Goal: Task Accomplishment & Management: Manage account settings

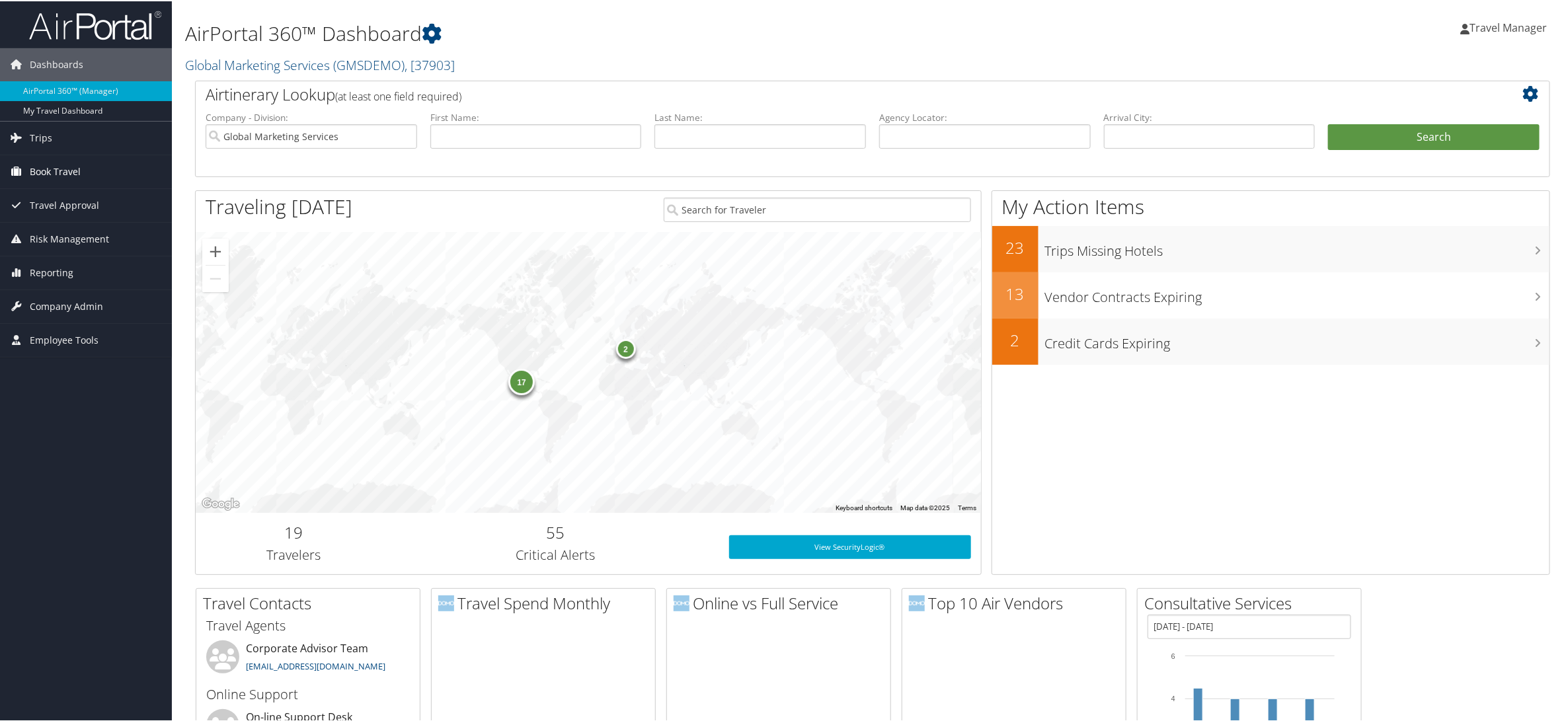
click at [51, 177] on span "Book Travel" at bounding box center [55, 170] width 51 height 33
click at [45, 219] on link "Book/Manage Online Trips" at bounding box center [86, 216] width 172 height 20
click at [43, 135] on span "Trips" at bounding box center [40, 136] width 22 height 33
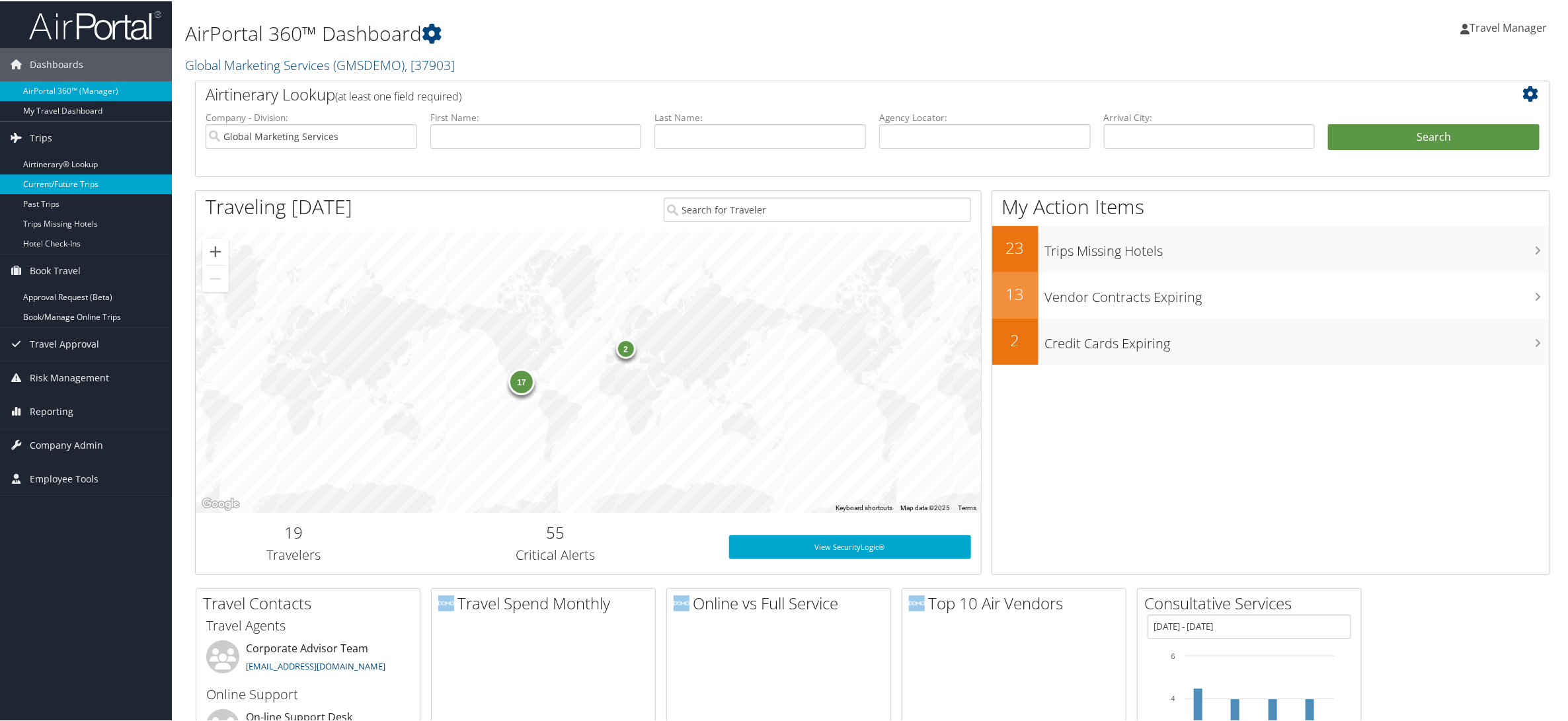
click at [42, 180] on link "Current/Future Trips" at bounding box center [86, 183] width 172 height 20
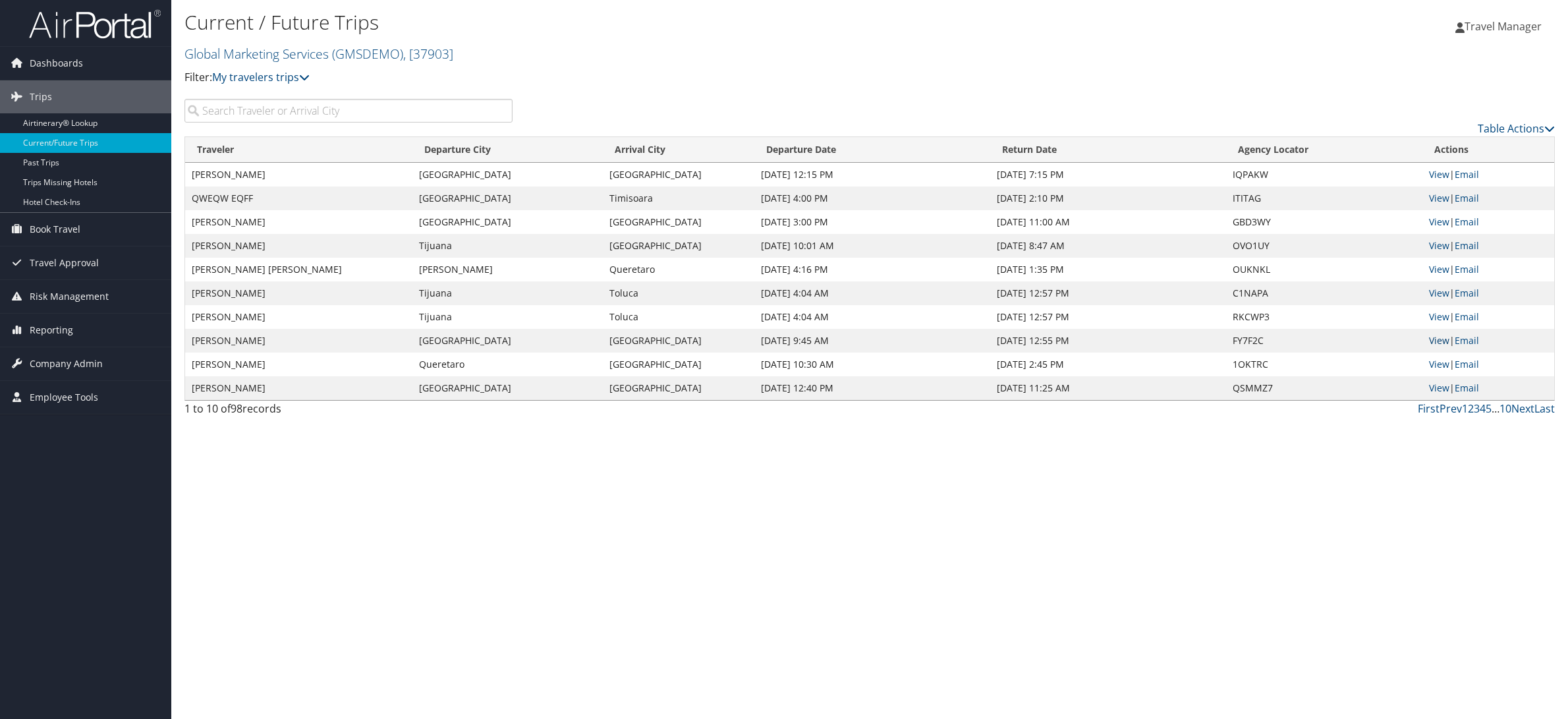
click at [1442, 342] on link "View" at bounding box center [1439, 339] width 21 height 12
click at [56, 66] on span "Dashboards" at bounding box center [56, 63] width 53 height 33
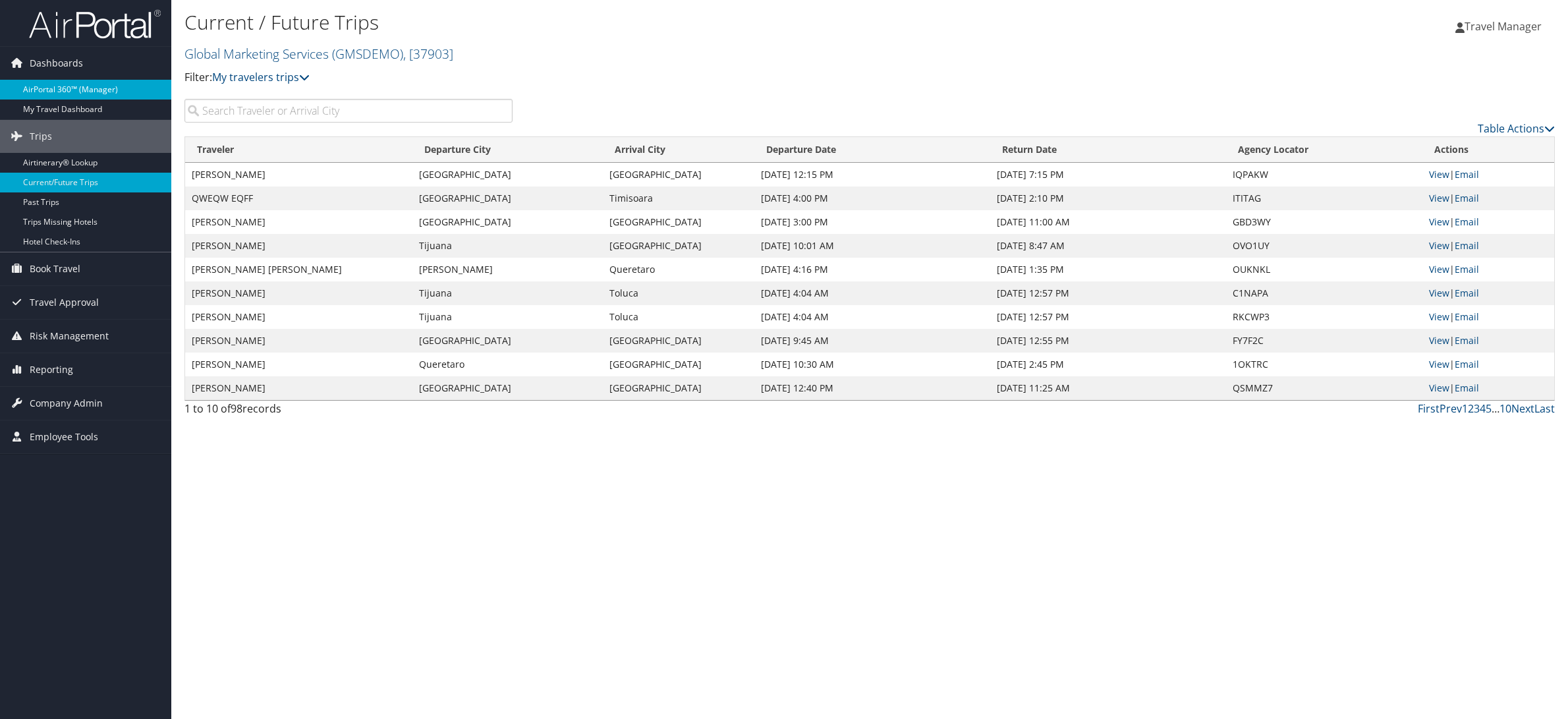
click at [55, 90] on link "AirPortal 360™ (Manager)" at bounding box center [85, 89] width 171 height 20
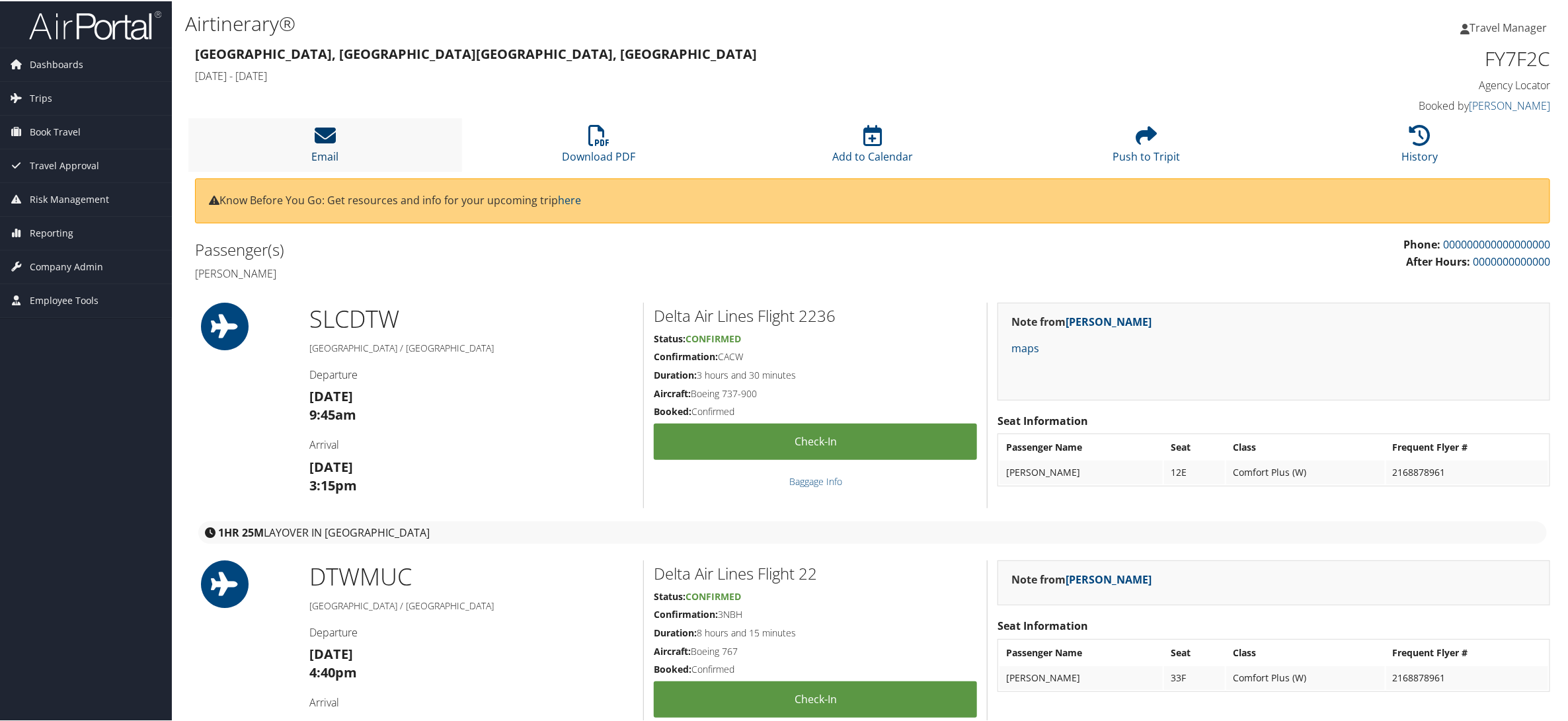
click at [322, 136] on icon at bounding box center [325, 134] width 21 height 21
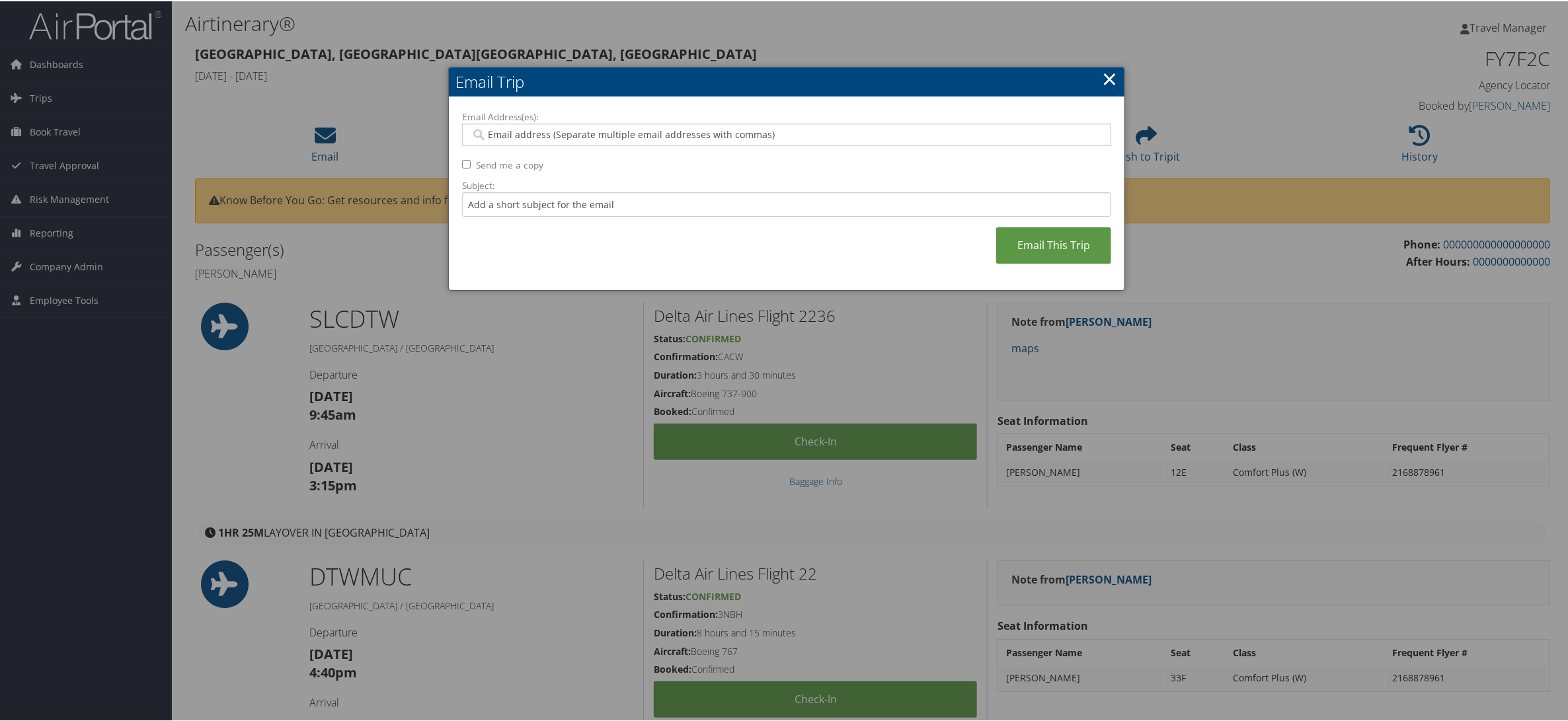
click at [1110, 81] on link "×" at bounding box center [1109, 77] width 15 height 26
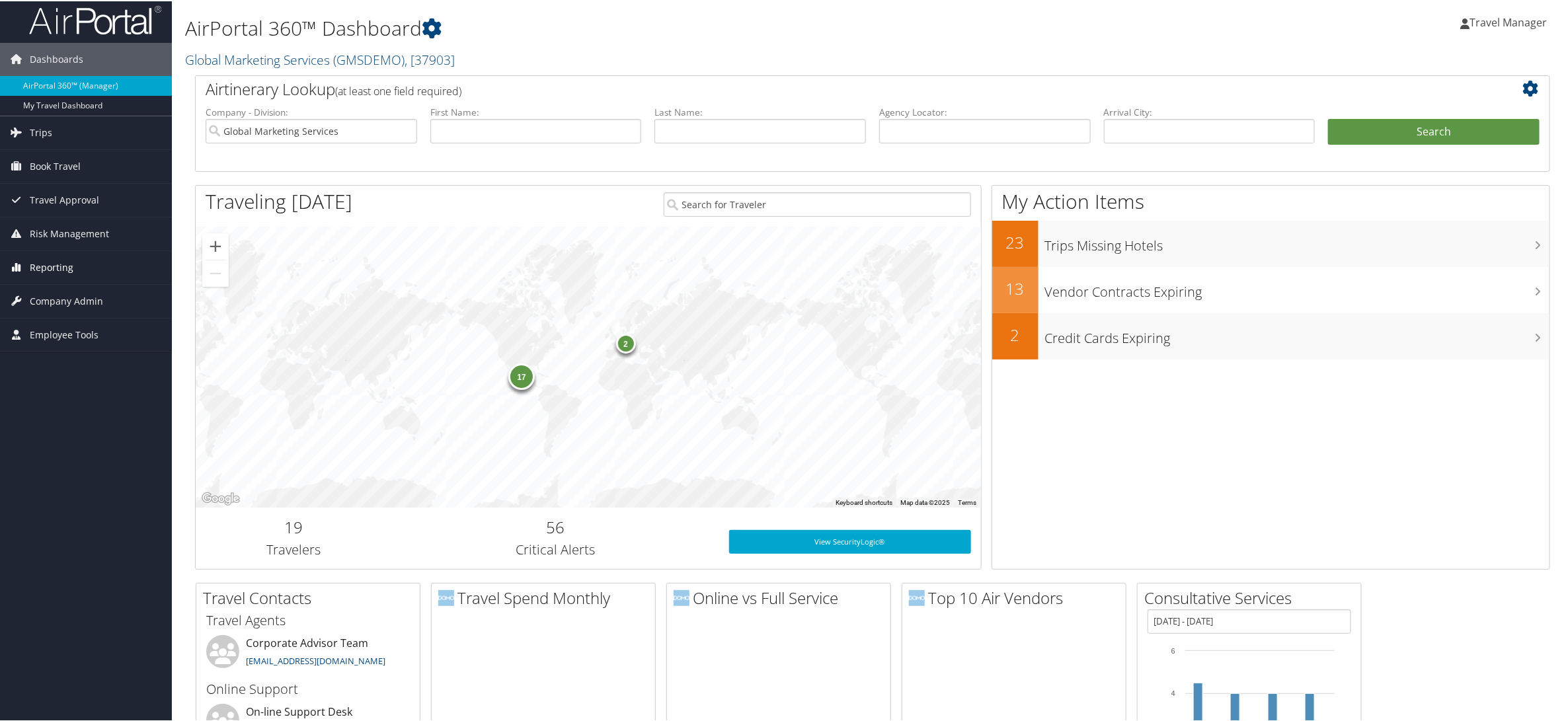
click at [49, 269] on span "Reporting" at bounding box center [51, 266] width 44 height 33
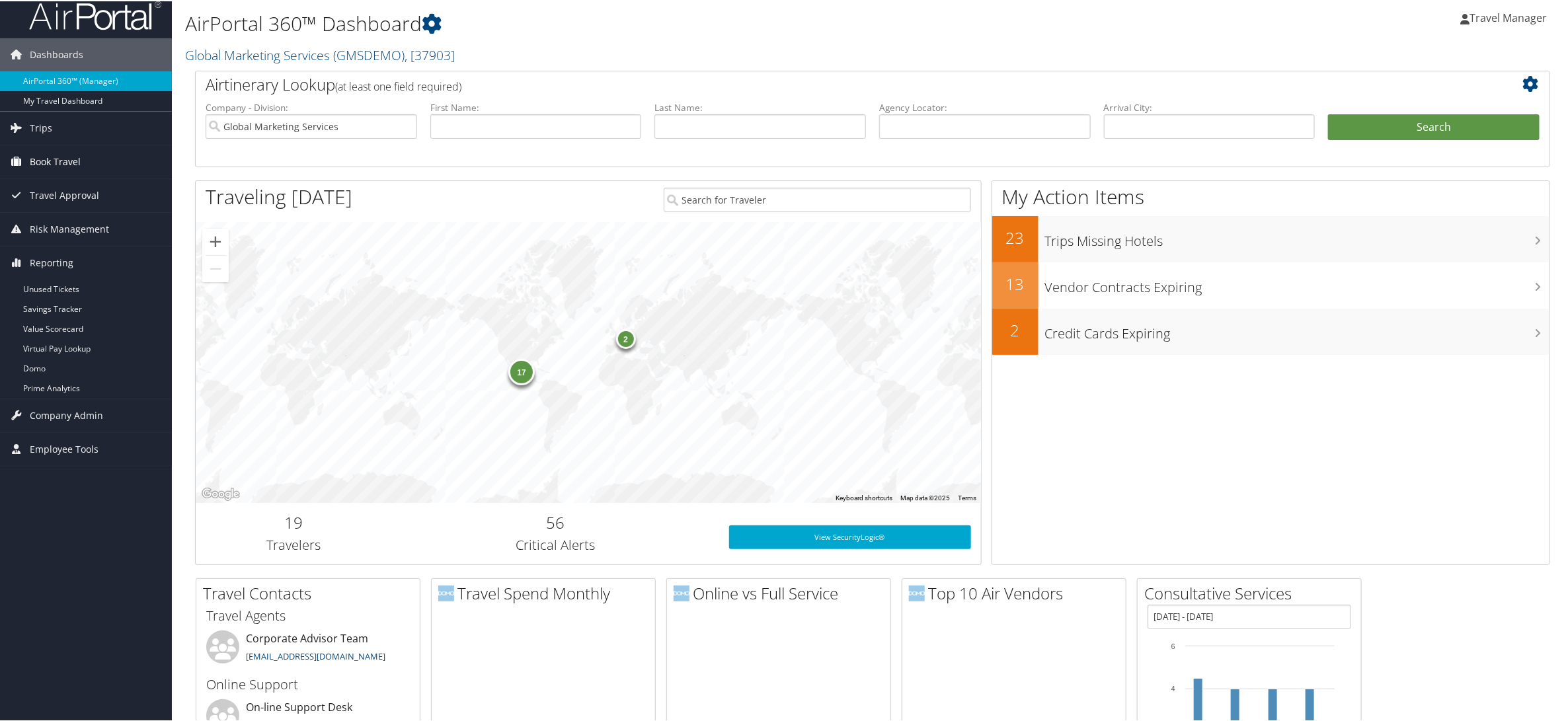
click at [41, 167] on span "Book Travel" at bounding box center [55, 160] width 51 height 33
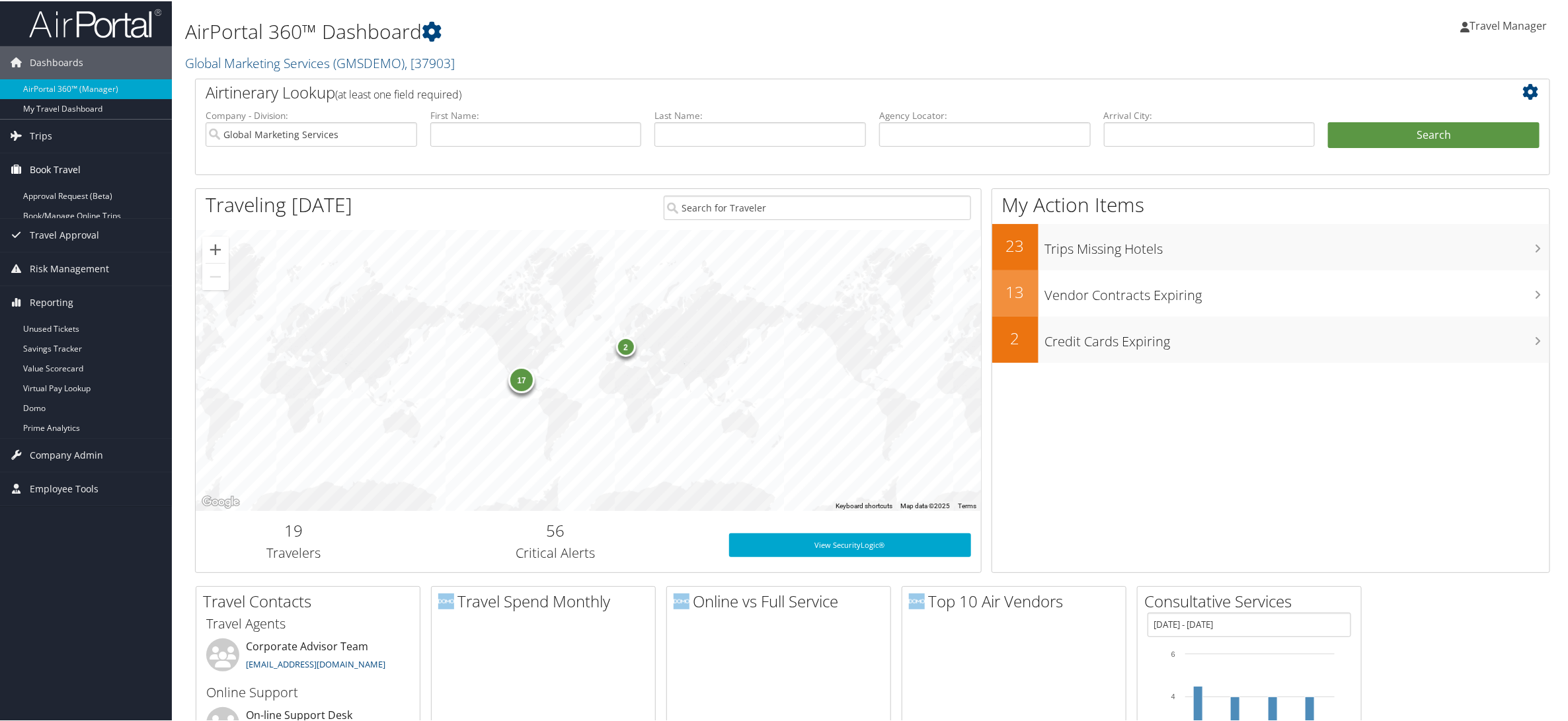
scroll to position [1, 0]
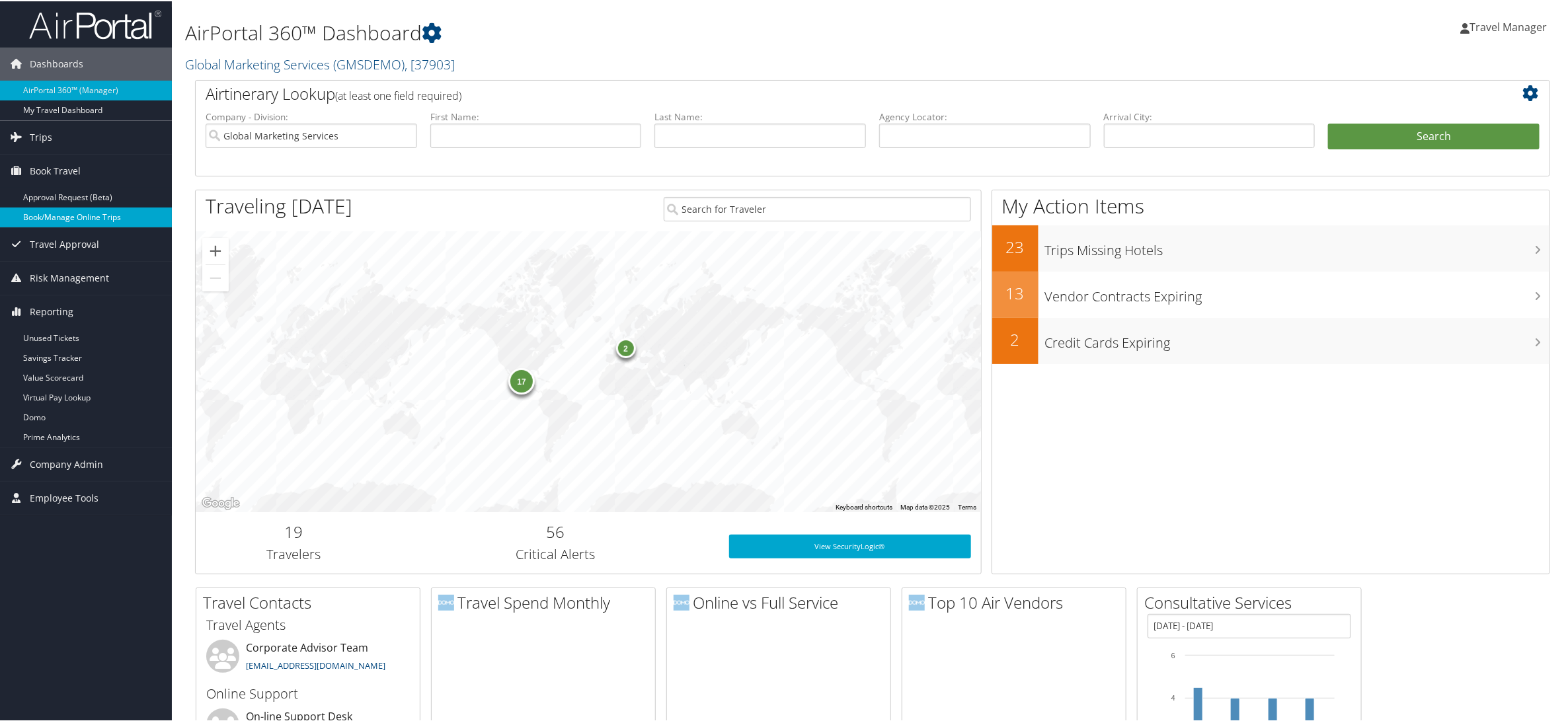
click at [54, 217] on link "Book/Manage Online Trips" at bounding box center [86, 216] width 172 height 20
click at [37, 134] on span "Trips" at bounding box center [40, 136] width 22 height 33
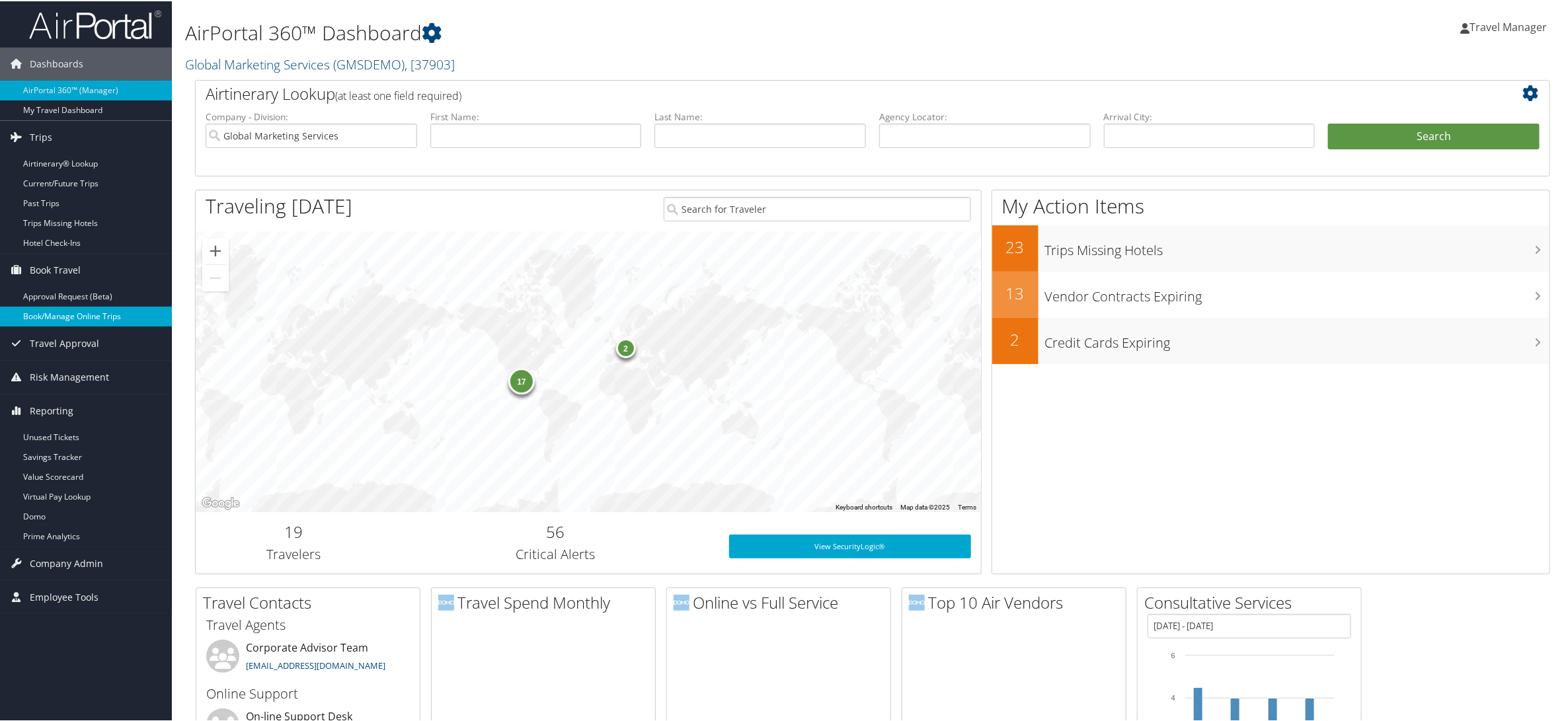
click at [52, 314] on link "Book/Manage Online Trips" at bounding box center [86, 315] width 172 height 20
